Goal: Task Accomplishment & Management: Manage account settings

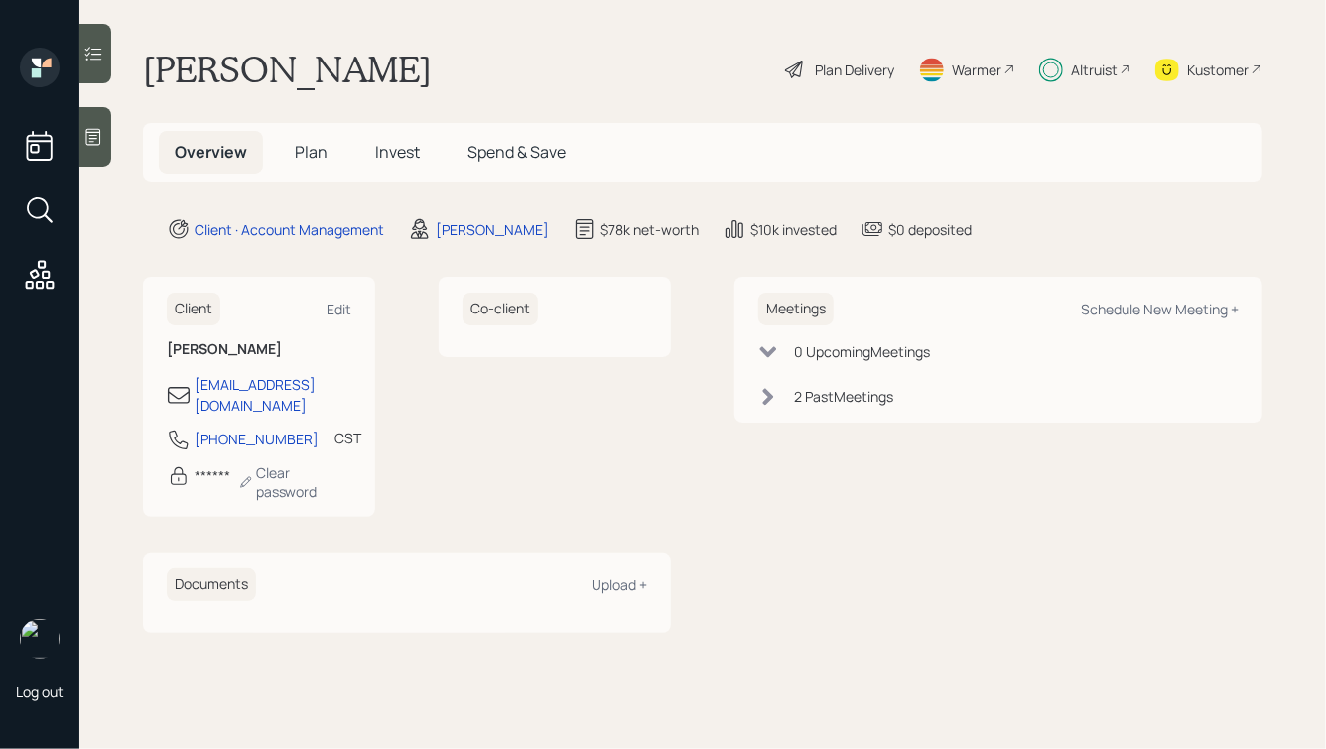
click at [393, 151] on span "Invest" at bounding box center [397, 152] width 45 height 22
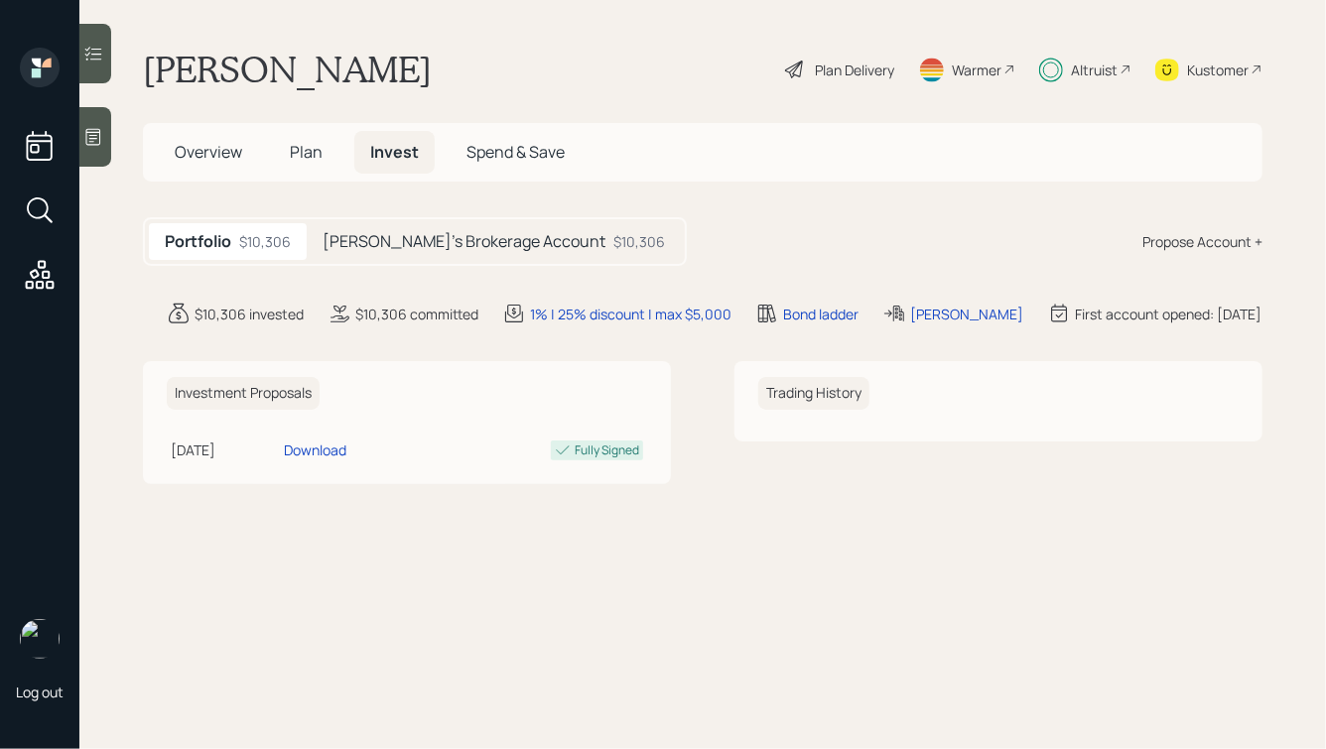
click at [376, 249] on h5 "Dan's Brokerage Account" at bounding box center [464, 241] width 283 height 19
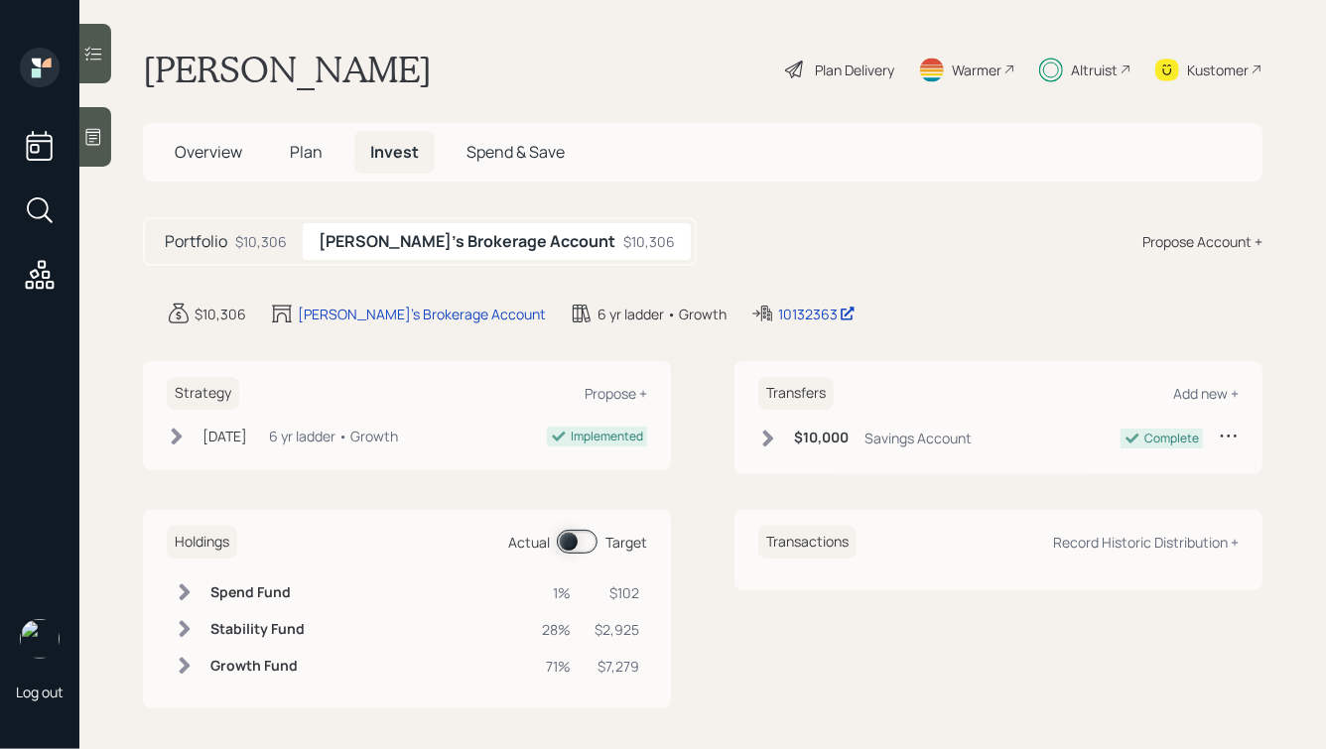
click at [229, 231] on div "Portfolio $10,306" at bounding box center [226, 241] width 154 height 37
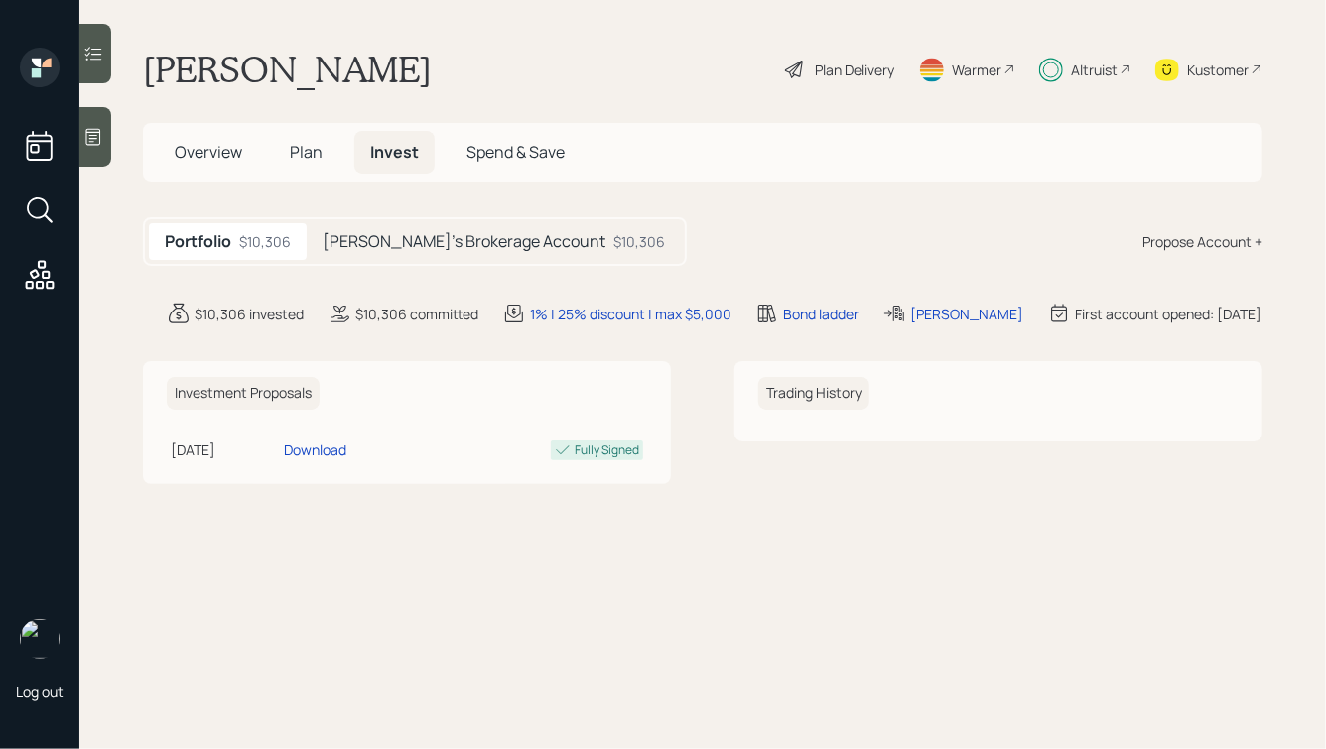
click at [293, 160] on span "Plan" at bounding box center [306, 152] width 33 height 22
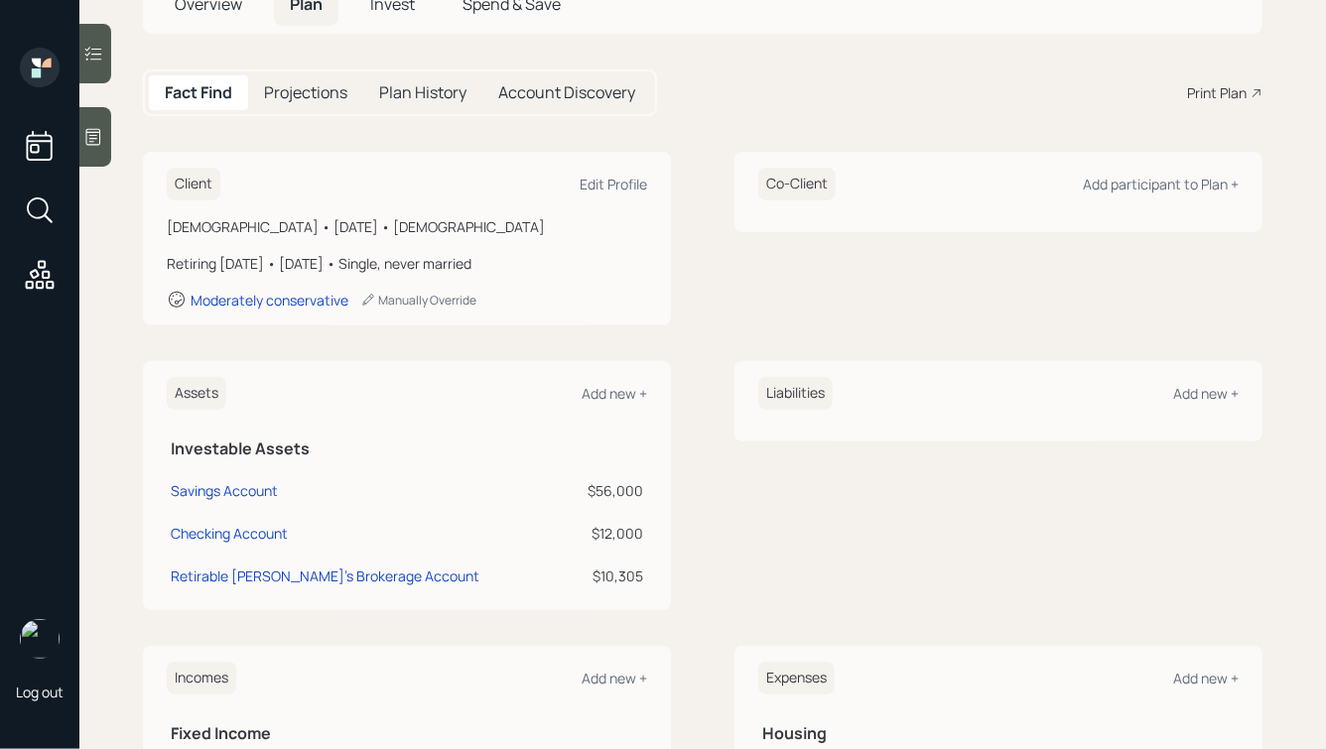
scroll to position [149, 0]
